Goal: Check status: Check status

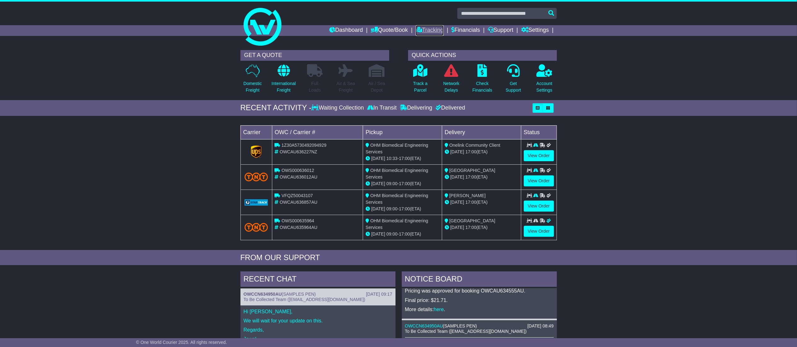
click at [424, 30] on link "Tracking" at bounding box center [430, 30] width 28 height 11
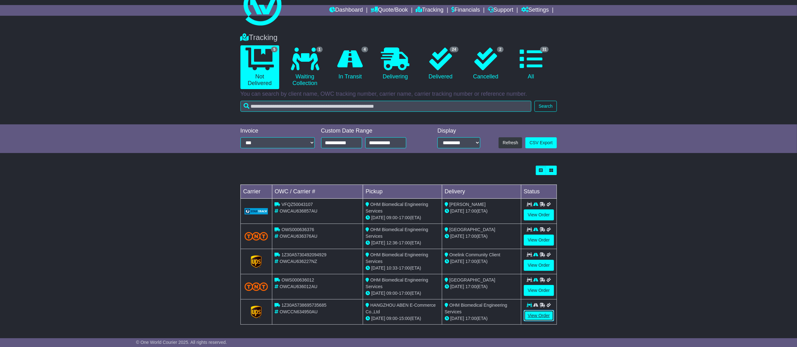
click at [545, 320] on link "View Order" at bounding box center [539, 316] width 30 height 11
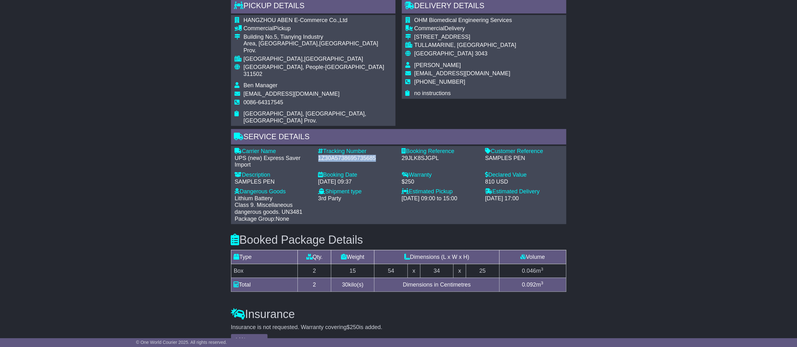
click at [376, 155] on div "1Z30A5738695735685" at bounding box center [356, 158] width 77 height 7
